Goal: Task Accomplishment & Management: Manage account settings

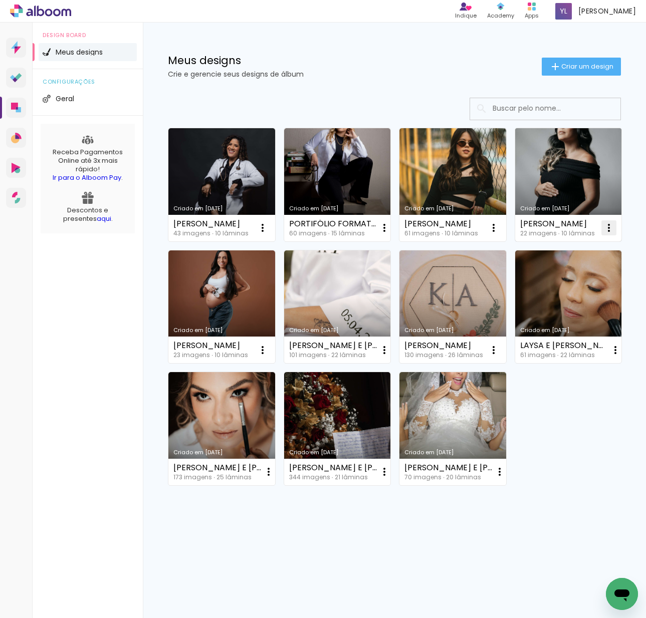
click at [269, 226] on iron-icon at bounding box center [262, 228] width 12 height 12
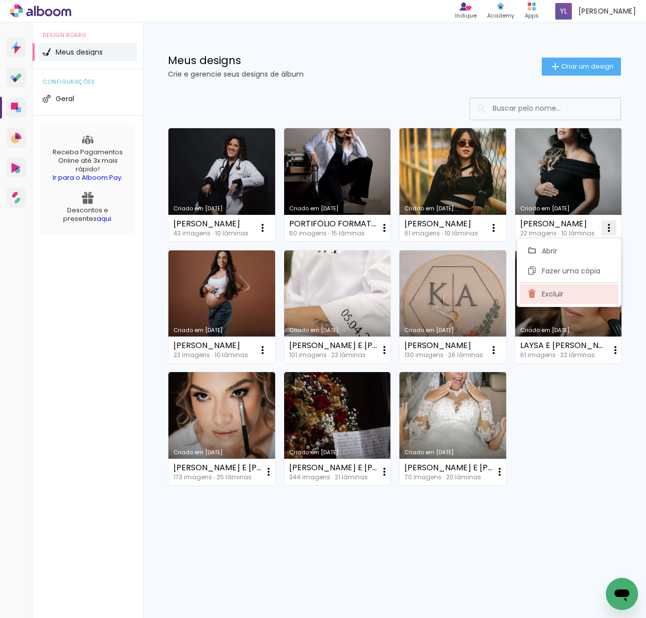
click at [562, 287] on paper-item "Excluir" at bounding box center [569, 294] width 99 height 20
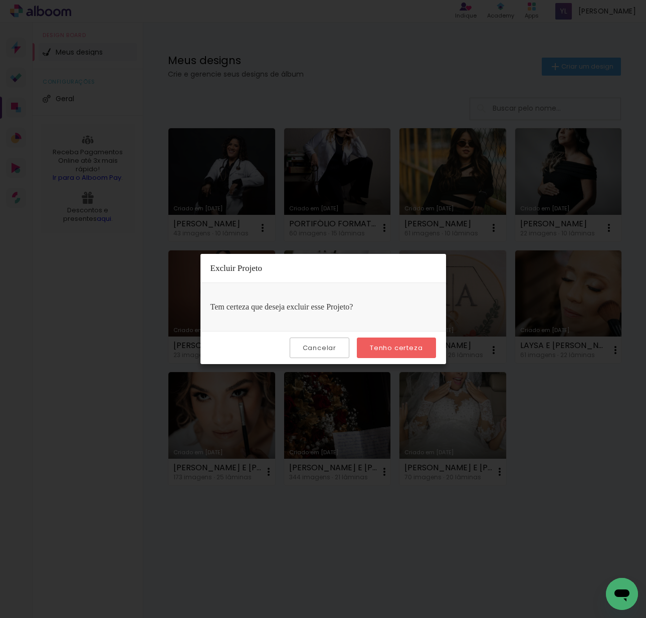
click at [0, 0] on slot "Tenho certeza" at bounding box center [0, 0] width 0 height 0
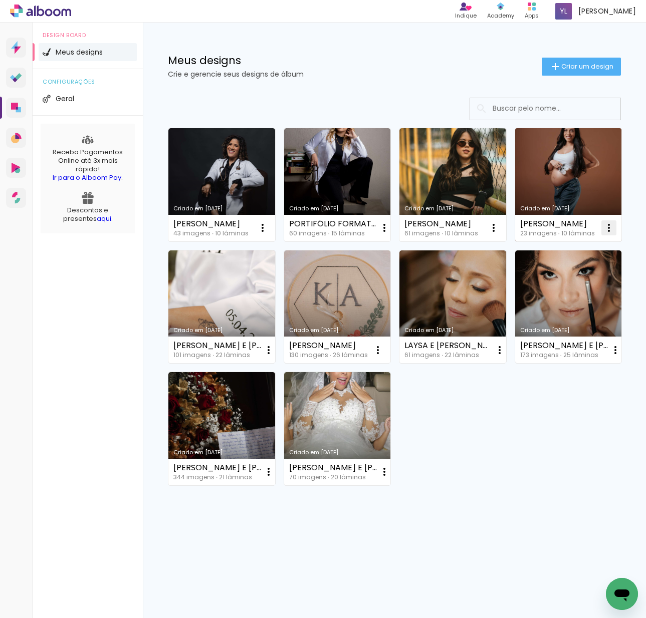
click at [269, 230] on iron-icon at bounding box center [262, 228] width 12 height 12
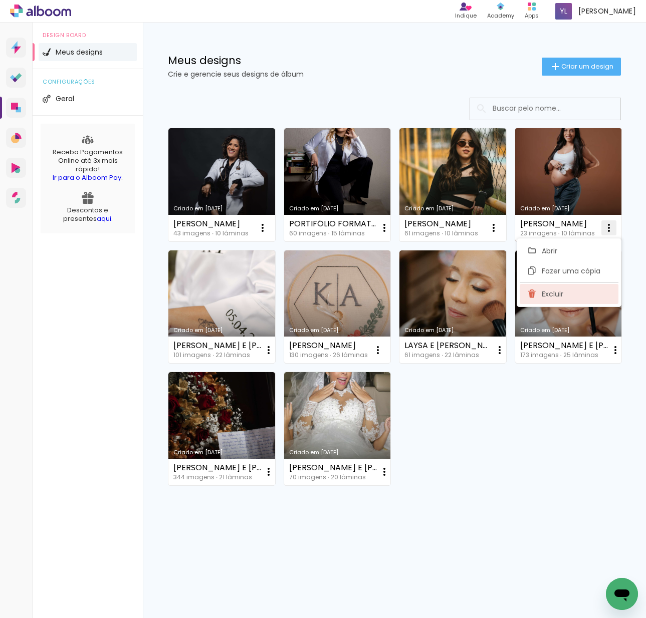
click at [556, 297] on span "Excluir" at bounding box center [553, 294] width 22 height 7
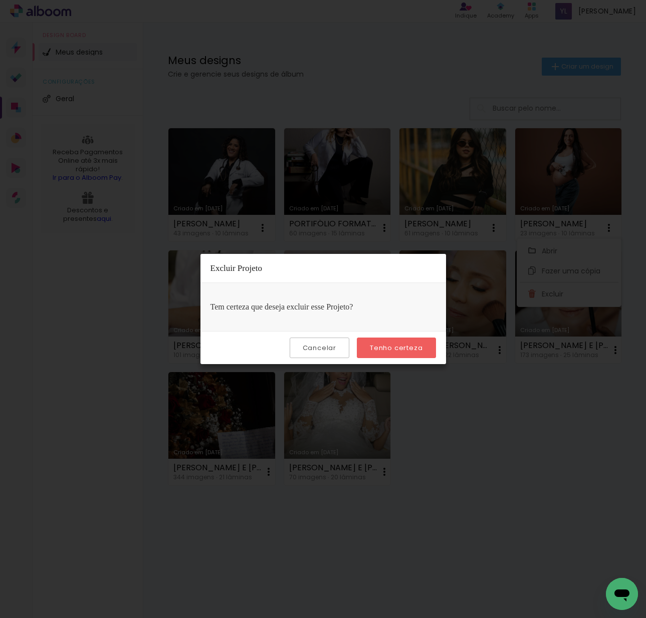
click at [0, 0] on slot "Tenho certeza" at bounding box center [0, 0] width 0 height 0
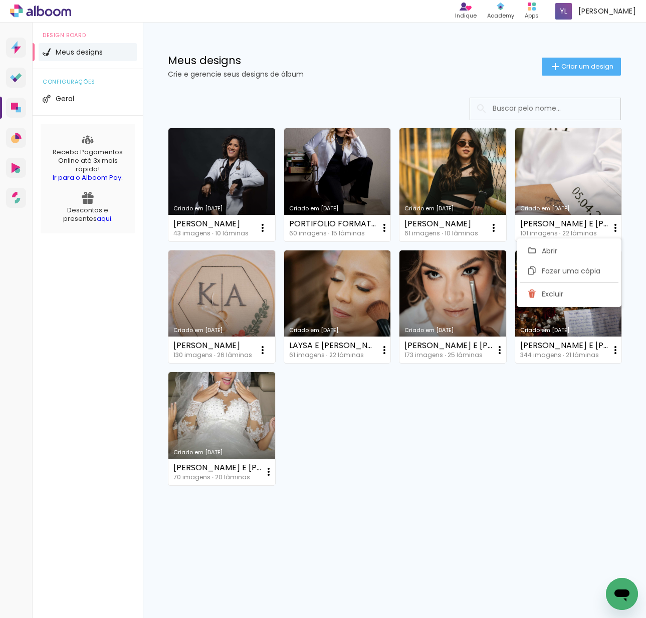
click at [493, 421] on div "Criado em 21/08/25 MARIA FERNANDA VIEIRA 43 imagens ∙ 10 lâminas Abrir Fazer um…" at bounding box center [394, 306] width 462 height 366
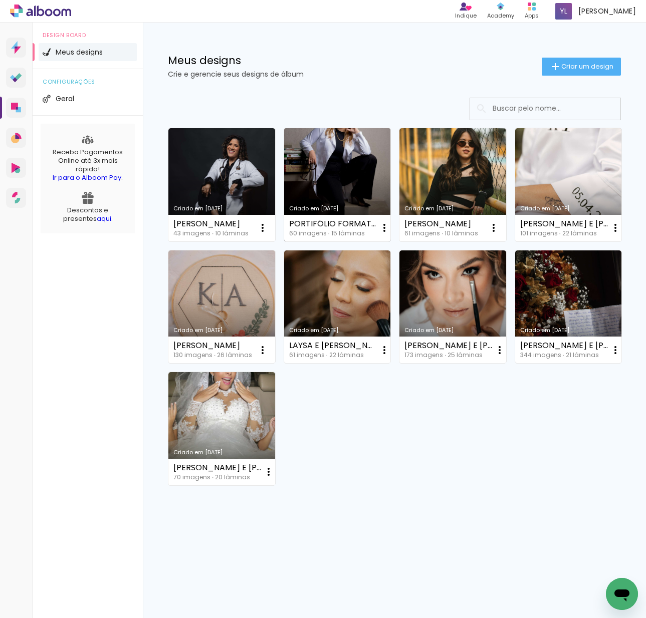
click at [308, 176] on link "Criado em [DATE]" at bounding box center [337, 184] width 107 height 113
click at [244, 156] on link "Criado em 21/08/25" at bounding box center [221, 184] width 107 height 113
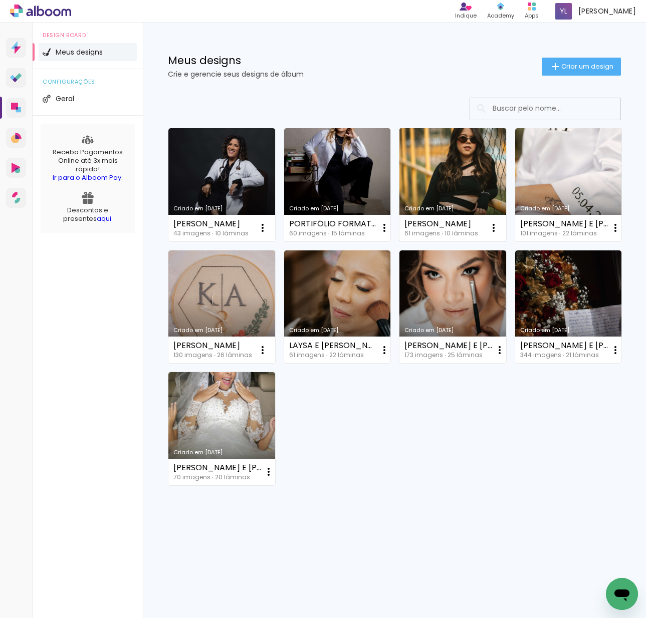
click at [469, 188] on link "Criado em [DATE]" at bounding box center [452, 184] width 107 height 113
